Goal: Information Seeking & Learning: Learn about a topic

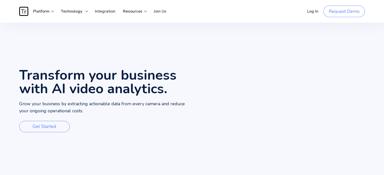
click at [60, 117] on div "Transform your business with AI video analytics. Grow your business by extracti…" at bounding box center [105, 102] width 173 height 158
click at [51, 39] on link "Security at Traces" at bounding box center [69, 36] width 81 height 9
